Goal: Task Accomplishment & Management: Complete application form

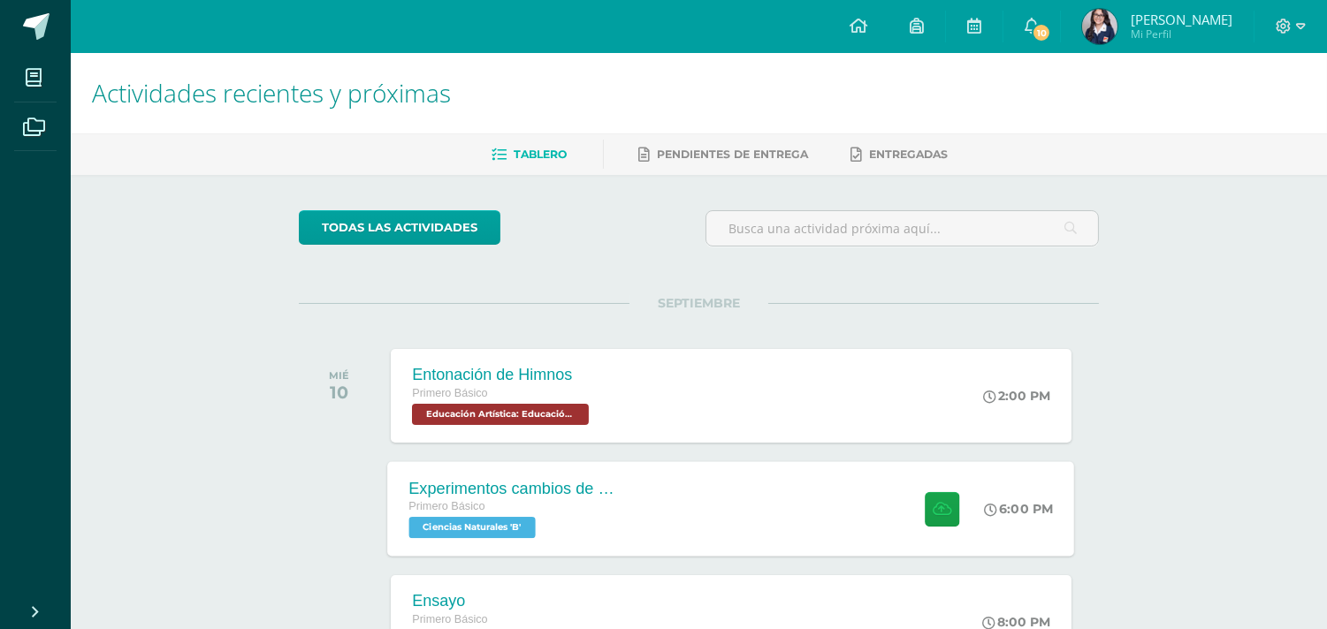
click at [779, 533] on div "Experimentos cambios de estado Primero Básico Ciencias Naturales 'B' 6:00 PM Ex…" at bounding box center [731, 508] width 687 height 95
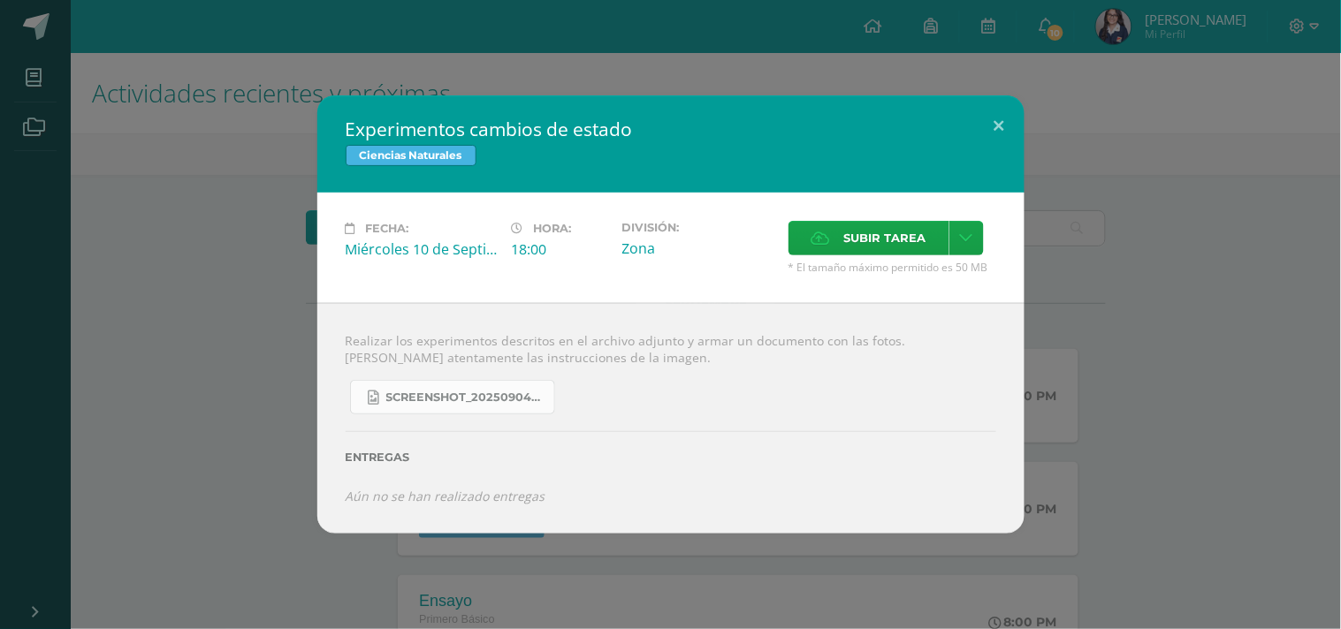
click at [475, 385] on link "Screenshot_20250904_132635_OneDrive.jpg" at bounding box center [452, 397] width 205 height 34
click at [947, 237] on label "Subir tarea" at bounding box center [869, 238] width 161 height 34
click at [0, 0] on input "Subir tarea" at bounding box center [0, 0] width 0 height 0
click at [961, 242] on icon at bounding box center [966, 238] width 13 height 15
click at [938, 271] on link "Subir enlace" at bounding box center [904, 276] width 177 height 27
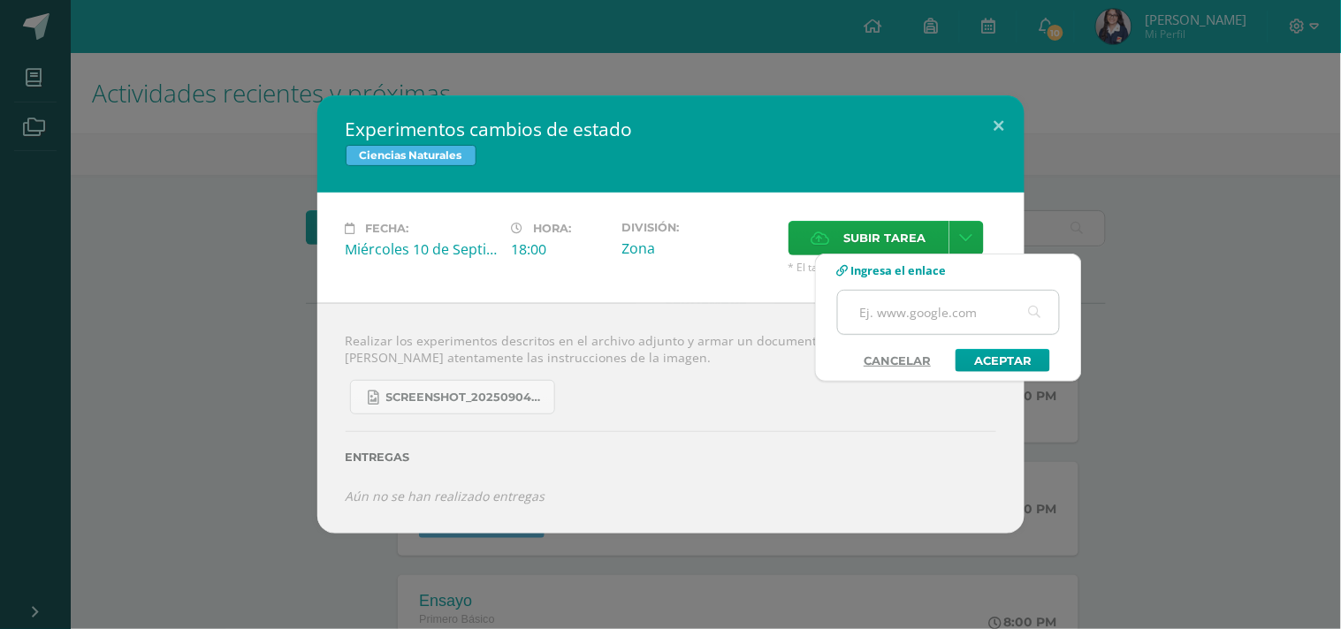
click at [922, 324] on input "text" at bounding box center [948, 312] width 221 height 43
paste input "https://www.canva.com/design/DAGyn6eboZs/TaEye_hKtc-Uo7M-nQT_9Q/edit?utm_conten…"
type input "https://www.canva.com/design/DAGyn6eboZs/TaEye_hKtc-Uo7M-nQT_9Q/edit?utm_conten…"
click at [988, 351] on link "Aceptar" at bounding box center [1003, 360] width 95 height 23
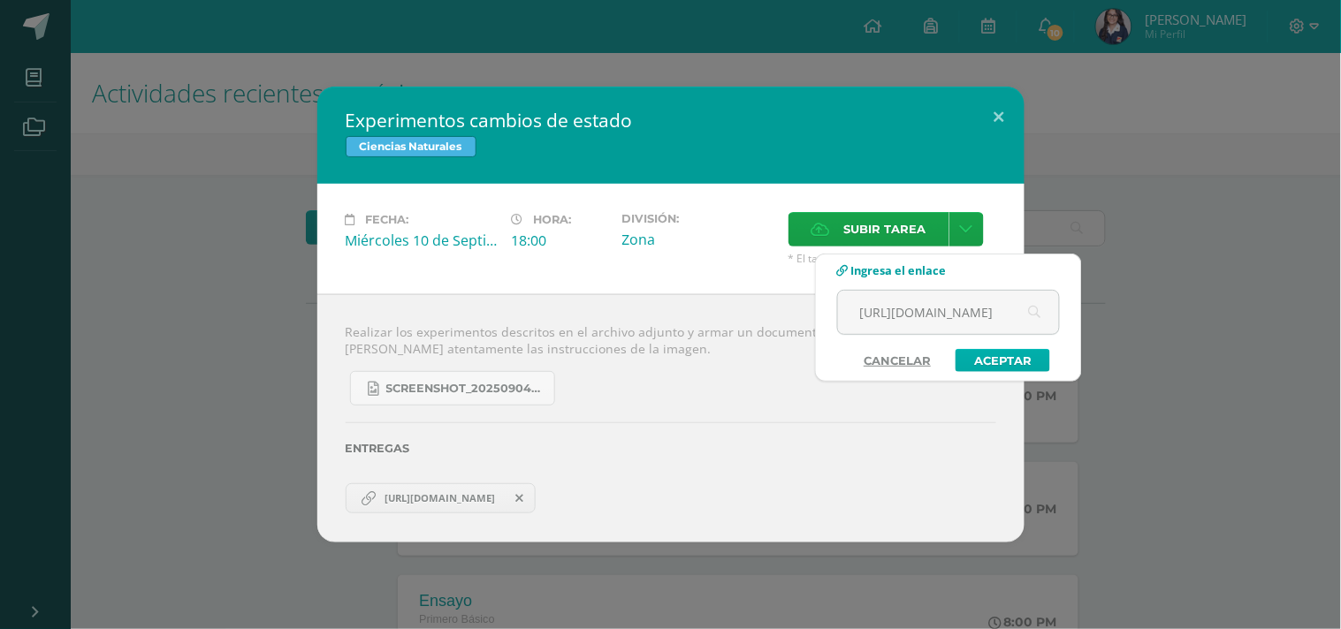
scroll to position [0, 0]
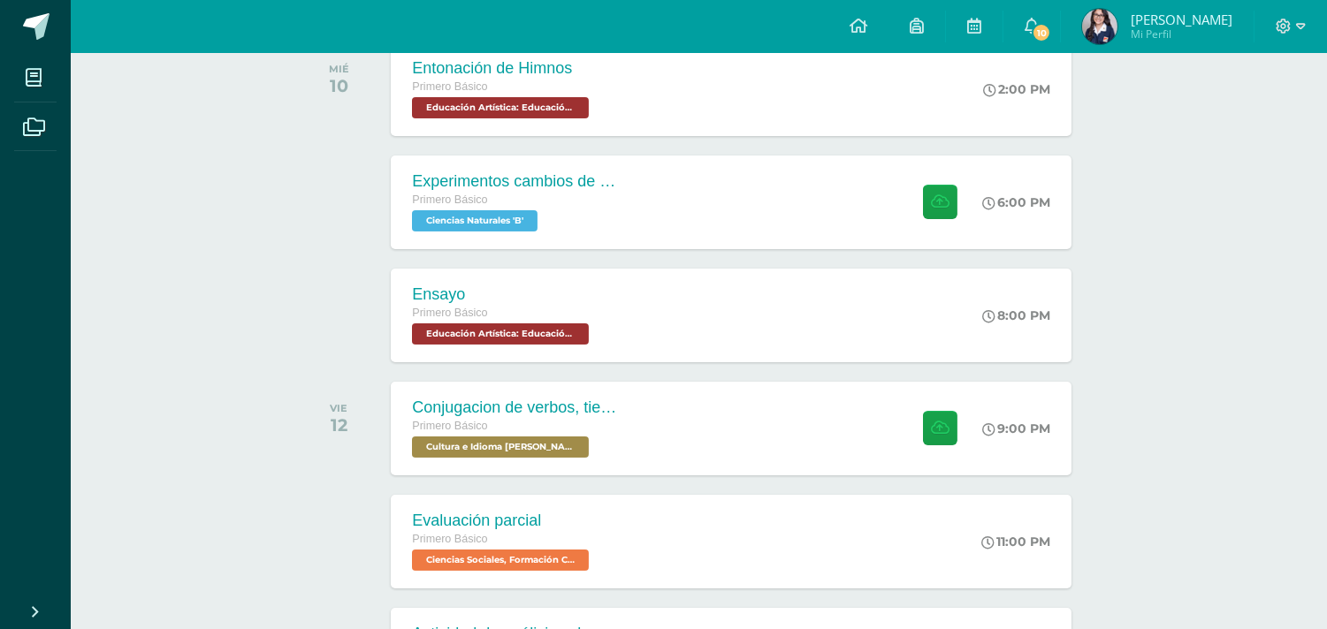
scroll to position [314, 0]
